Goal: Information Seeking & Learning: Learn about a topic

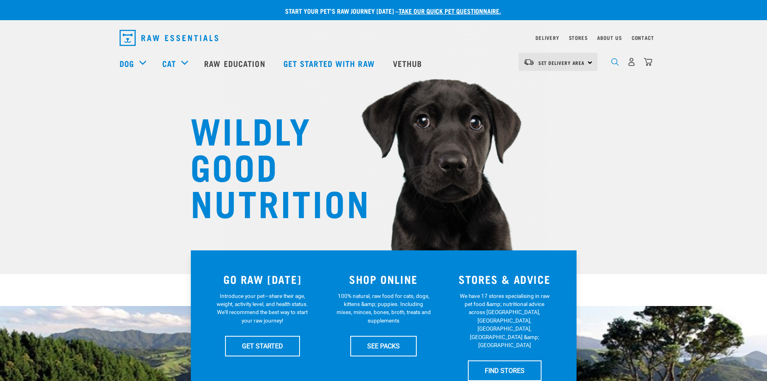
click at [615, 64] on img "dropdown navigation" at bounding box center [616, 62] width 8 height 8
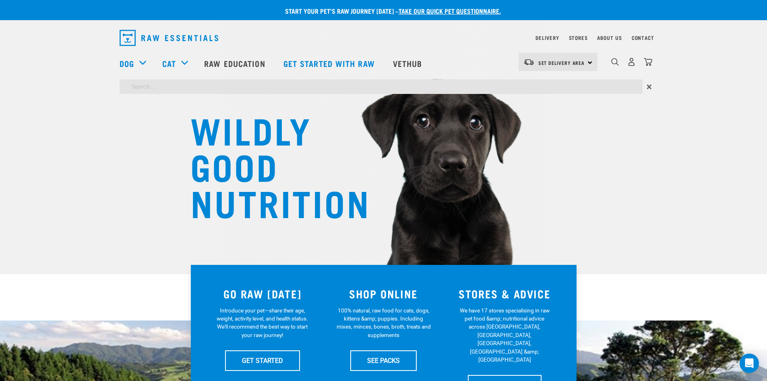
click at [562, 84] on input "search" at bounding box center [381, 86] width 523 height 15
type input "m"
type input "probiotics"
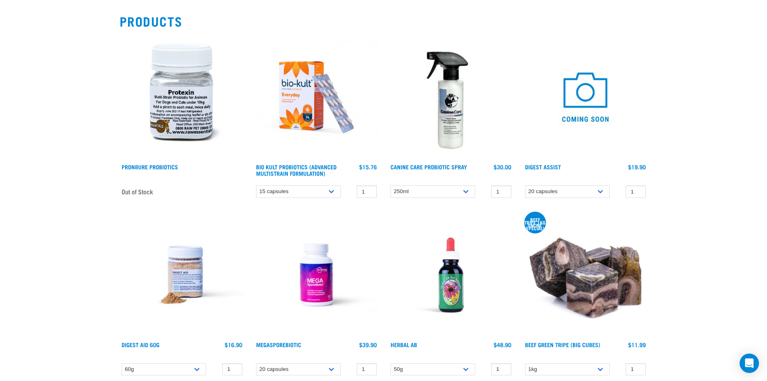
scroll to position [161, 0]
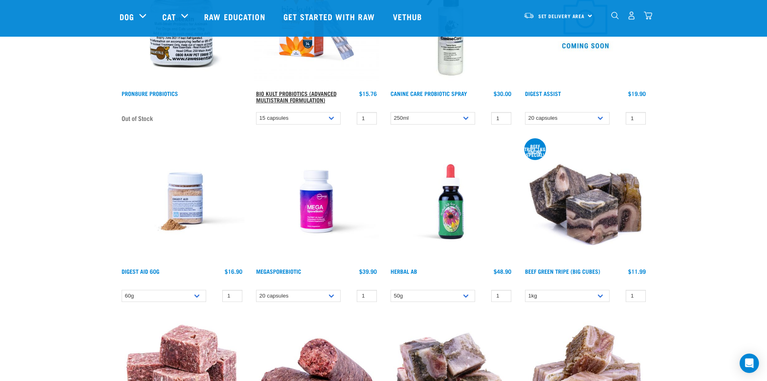
click at [292, 93] on link "Bio Kult Probiotics (Advanced Multistrain Formulation)" at bounding box center [296, 96] width 81 height 9
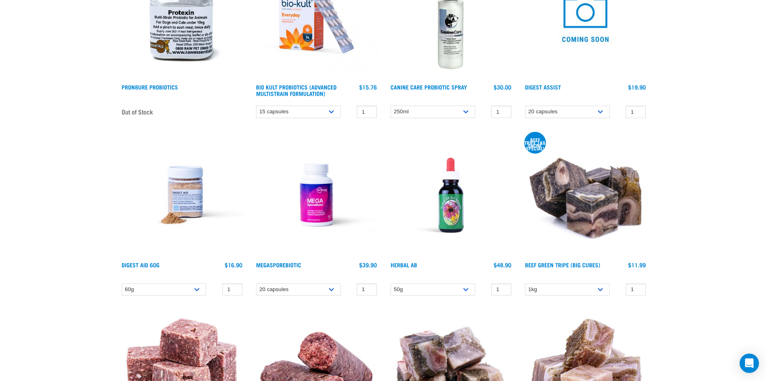
click at [288, 260] on div "MegaSporeBiotic 1 0 0" at bounding box center [316, 217] width 135 height 178
click at [286, 256] on img at bounding box center [316, 195] width 125 height 125
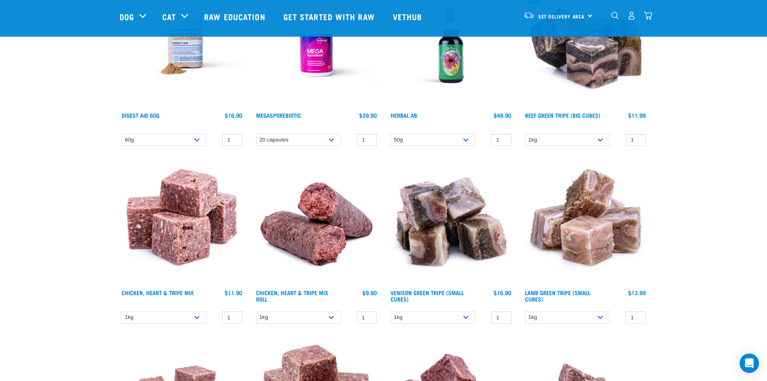
scroll to position [267, 0]
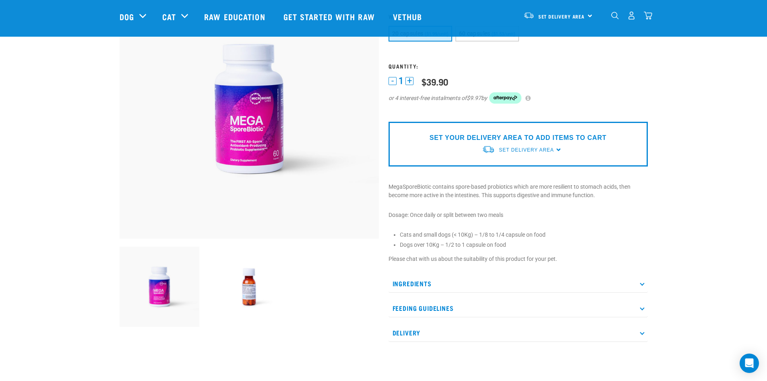
scroll to position [81, 0]
click at [232, 293] on img at bounding box center [249, 286] width 80 height 80
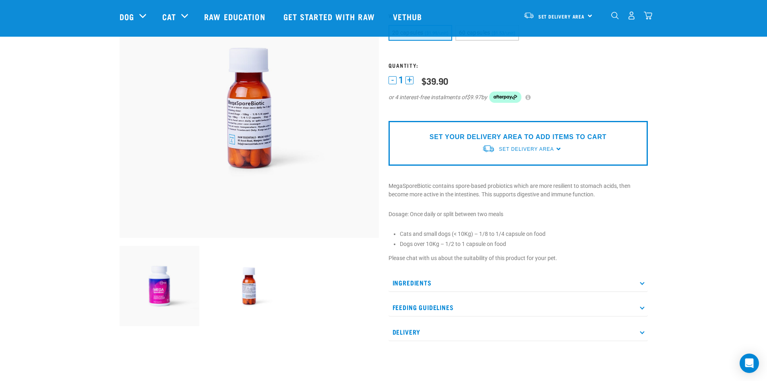
scroll to position [0, 0]
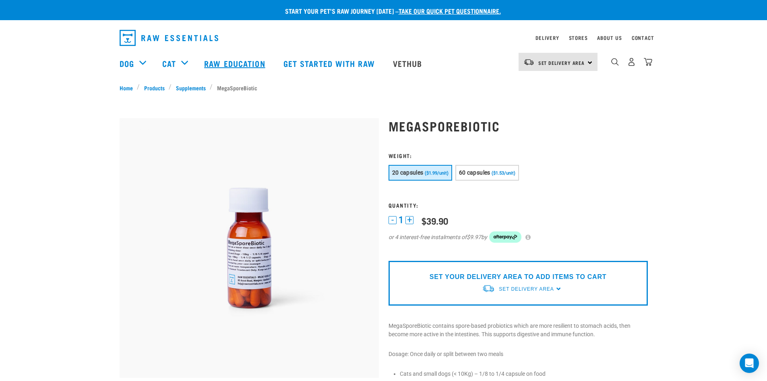
click at [257, 65] on link "Raw Education" at bounding box center [235, 63] width 79 height 32
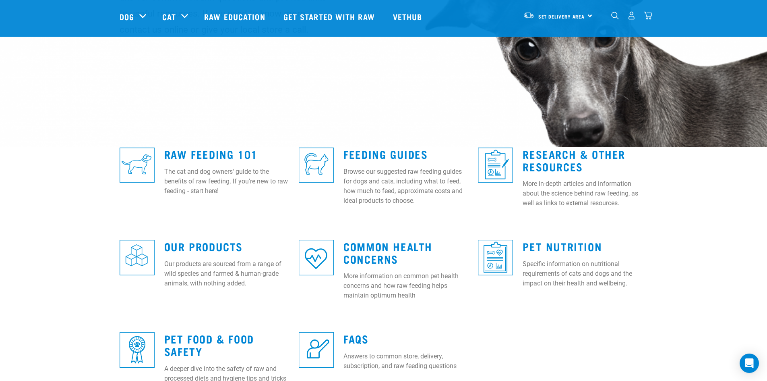
scroll to position [201, 0]
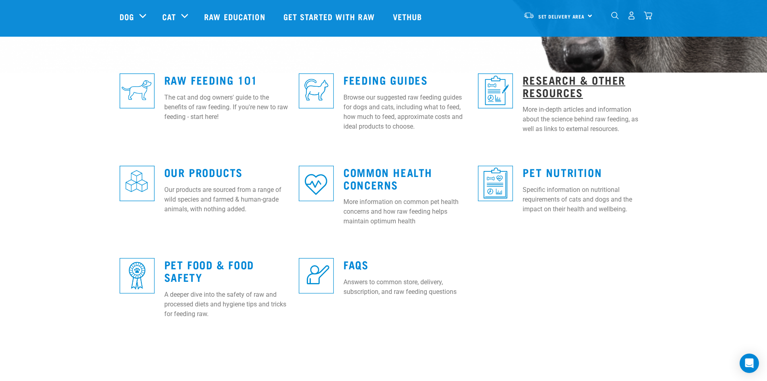
click at [549, 91] on link "Research & Other Resources" at bounding box center [574, 86] width 103 height 19
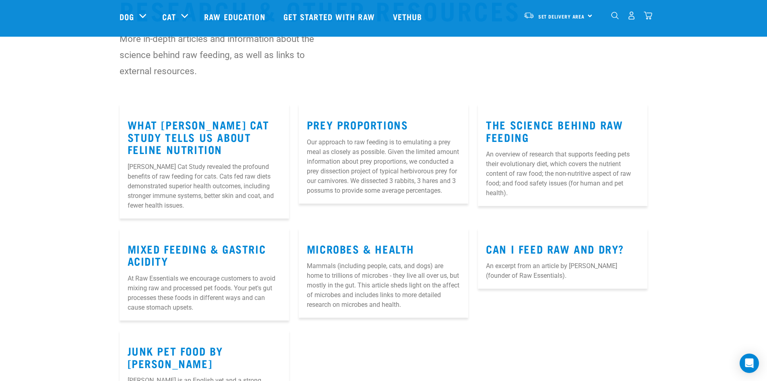
scroll to position [81, 0]
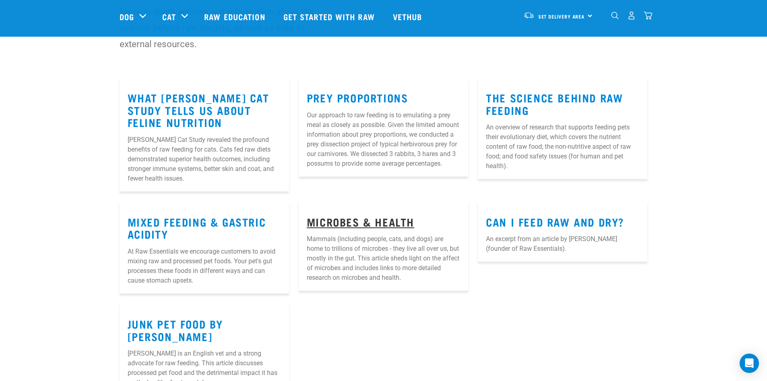
click at [372, 218] on link "Microbes & Health" at bounding box center [361, 221] width 108 height 6
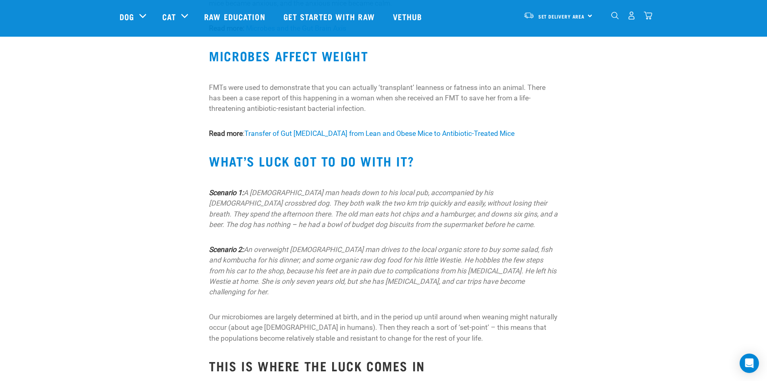
scroll to position [443, 0]
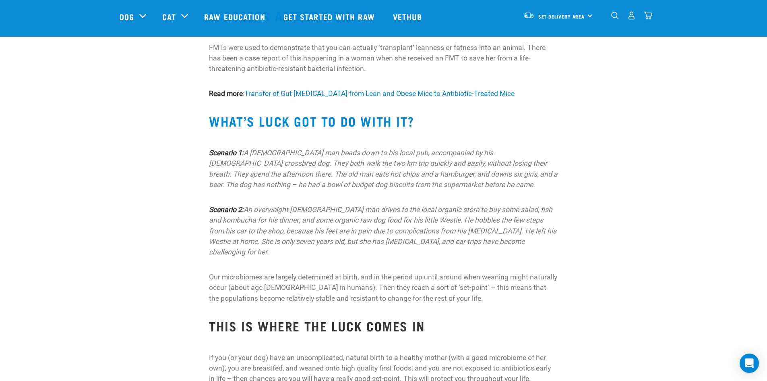
click at [258, 272] on p "Our microbiomes are largely determined at birth, and in the period up until aro…" at bounding box center [383, 288] width 349 height 32
drag, startPoint x: 371, startPoint y: 274, endPoint x: 354, endPoint y: 286, distance: 21.0
click at [354, 286] on p "Our microbiomes are largely determined at birth, and in the period up until aro…" at bounding box center [383, 288] width 349 height 32
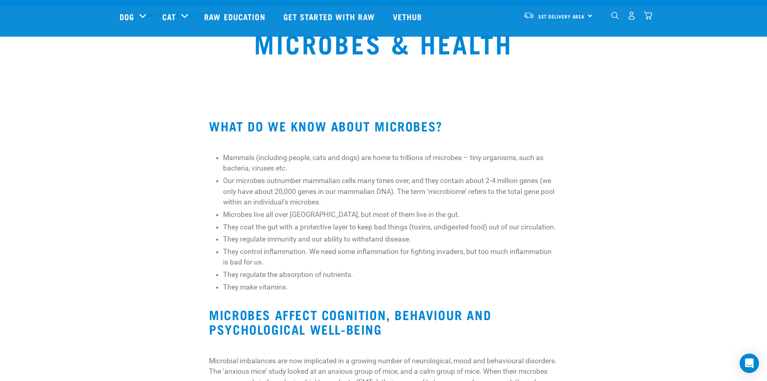
scroll to position [0, 0]
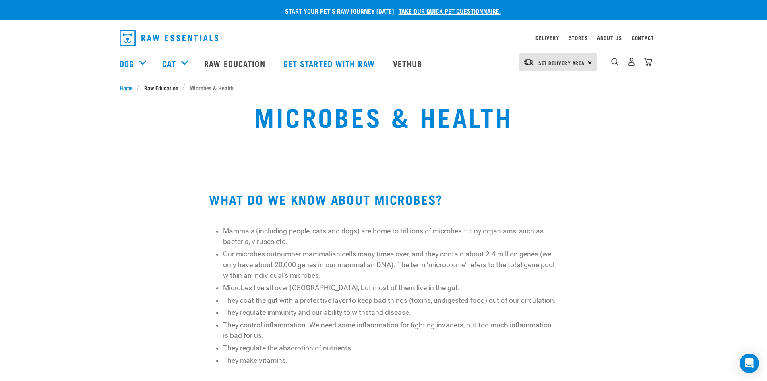
click at [156, 89] on span "Raw Education" at bounding box center [161, 87] width 34 height 8
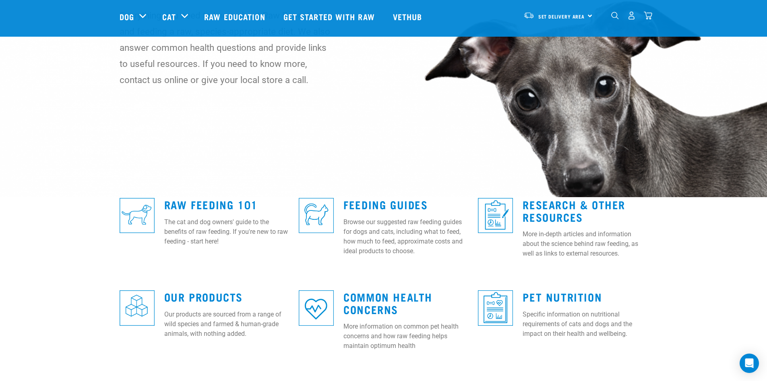
scroll to position [161, 0]
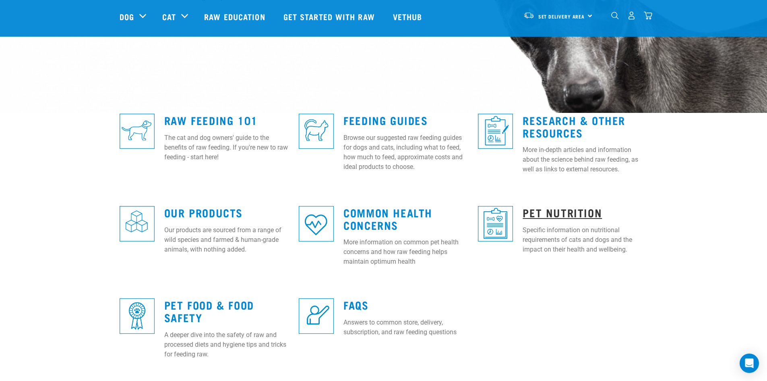
click at [541, 209] on link "Pet Nutrition" at bounding box center [562, 212] width 79 height 6
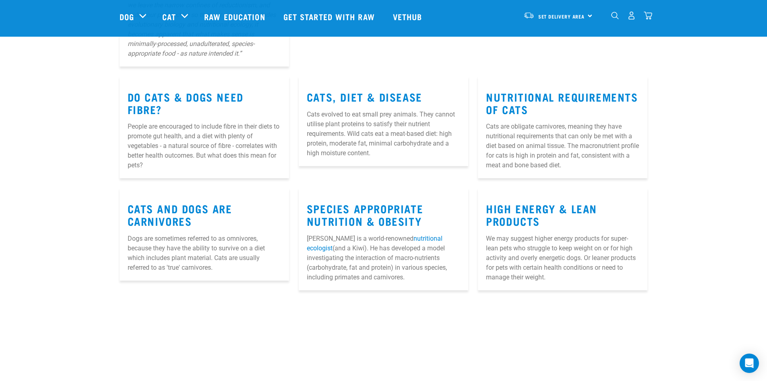
scroll to position [282, 0]
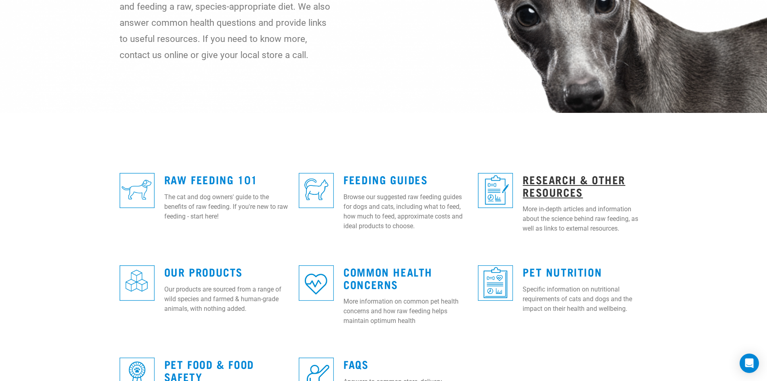
click at [533, 189] on link "Research & Other Resources" at bounding box center [574, 185] width 103 height 19
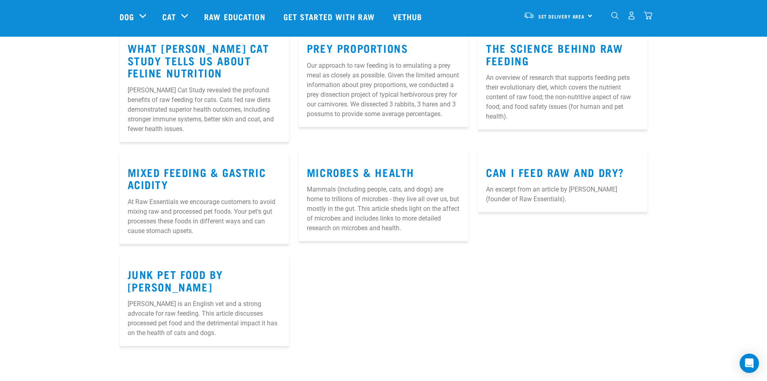
scroll to position [121, 0]
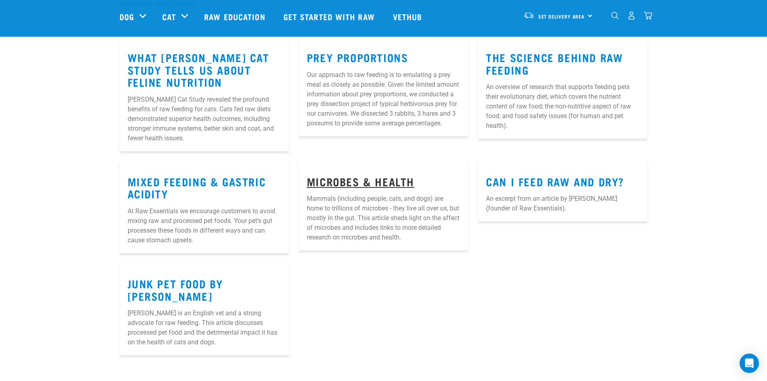
click at [398, 178] on link "Microbes & Health" at bounding box center [361, 181] width 108 height 6
